Goal: Transaction & Acquisition: Purchase product/service

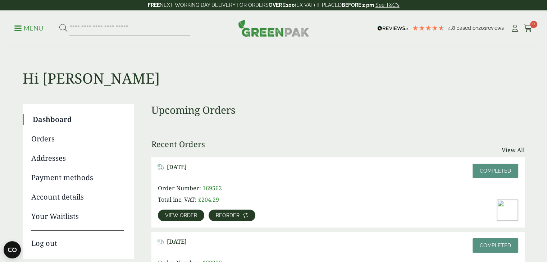
click at [229, 214] on span "Reorder" at bounding box center [228, 215] width 24 height 5
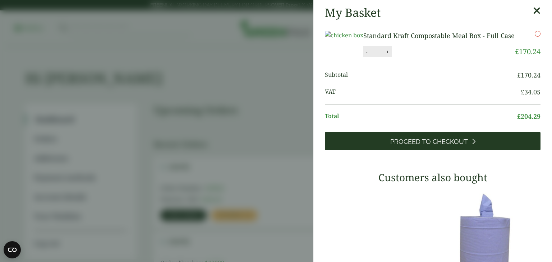
click at [457, 146] on span "Proceed to Checkout" at bounding box center [429, 142] width 78 height 8
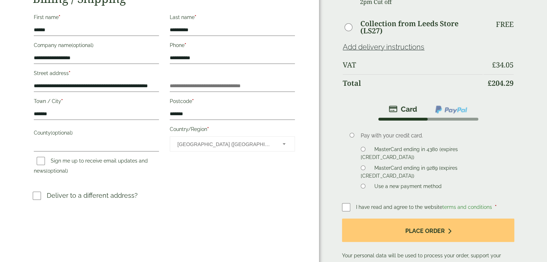
scroll to position [104, 0]
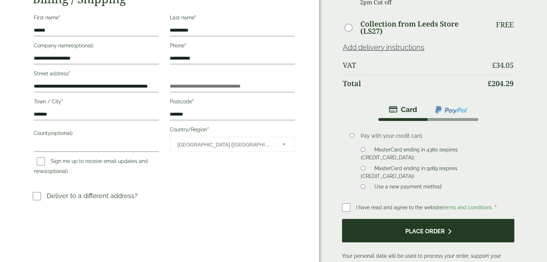
click at [414, 224] on button "Place order" at bounding box center [428, 230] width 172 height 23
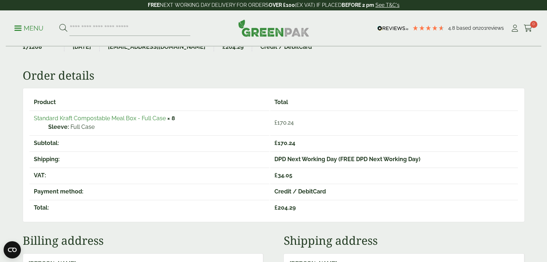
scroll to position [50, 0]
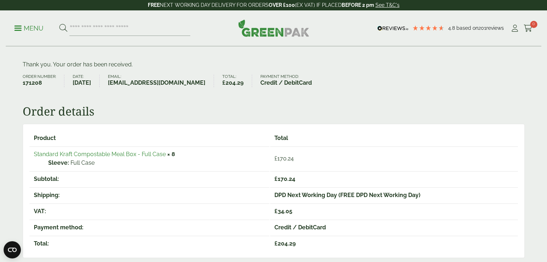
click at [122, 153] on link "Standard Kraft Compostable Meal Box - Full Case" at bounding box center [100, 154] width 132 height 7
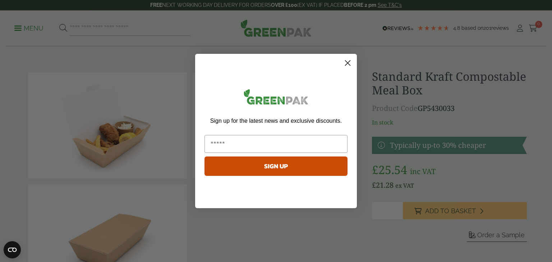
click at [346, 64] on icon "Close dialog" at bounding box center [348, 63] width 5 height 5
